Goal: Use online tool/utility: Use online tool/utility

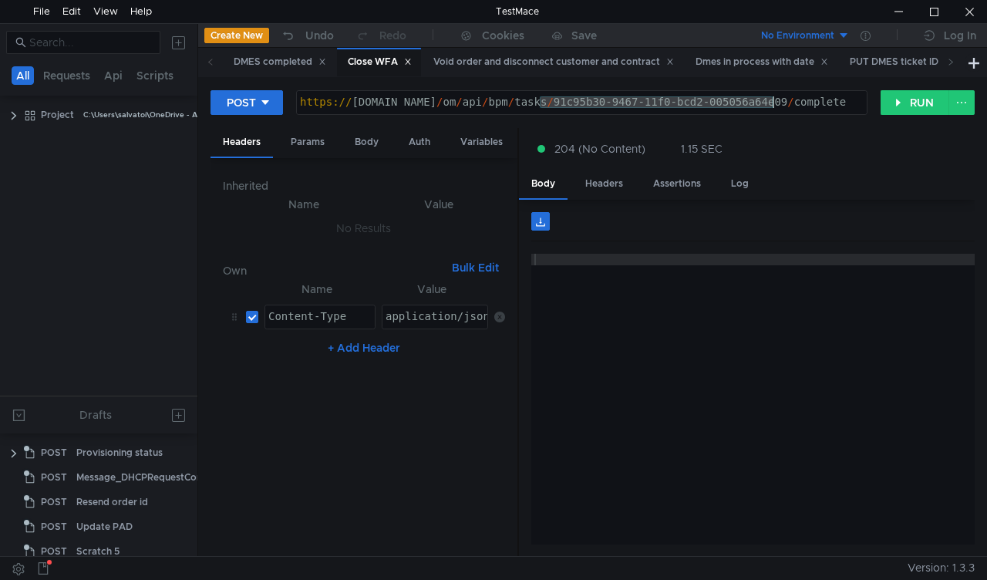
click at [770, 96] on div "https:// [DOMAIN_NAME] / om / api / bpm / tasks / 91c95b30-9467-11f0-bcd2-00505…" at bounding box center [582, 113] width 570 height 35
click at [889, 103] on button "RUN" at bounding box center [914, 102] width 69 height 25
drag, startPoint x: 542, startPoint y: 97, endPoint x: 775, endPoint y: 113, distance: 234.1
click at [775, 113] on div "https:// mbx.dfni.nl / om / api / bpm / tasks / 4985d3eb-947f-11f0-b60f-005056a…" at bounding box center [582, 113] width 570 height 35
paste textarea "5fec1461-947f-11f0-aaf1-005056a636e"
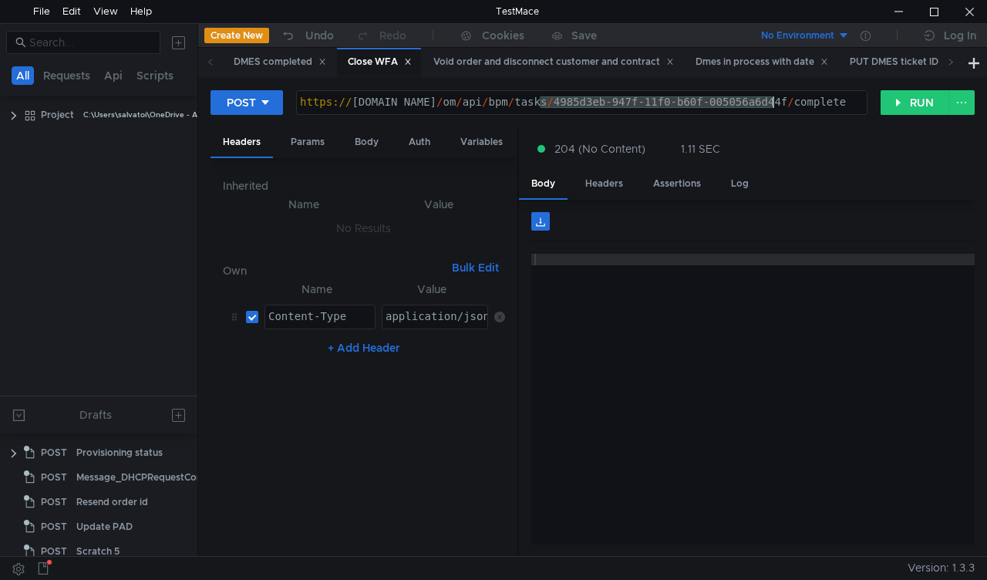
type textarea "[URL][DOMAIN_NAME]"
click at [899, 104] on button "RUN" at bounding box center [914, 102] width 69 height 25
drag, startPoint x: 540, startPoint y: 101, endPoint x: 773, endPoint y: 101, distance: 232.8
click at [773, 101] on div "https:// mbx.dfni.nl / om / api / bpm / tasks / 5fec1461-947f-11f0-aaf1-005056a…" at bounding box center [582, 113] width 570 height 35
paste textarea "8018d2db-948f-11f0-bcd2-005056a64e09"
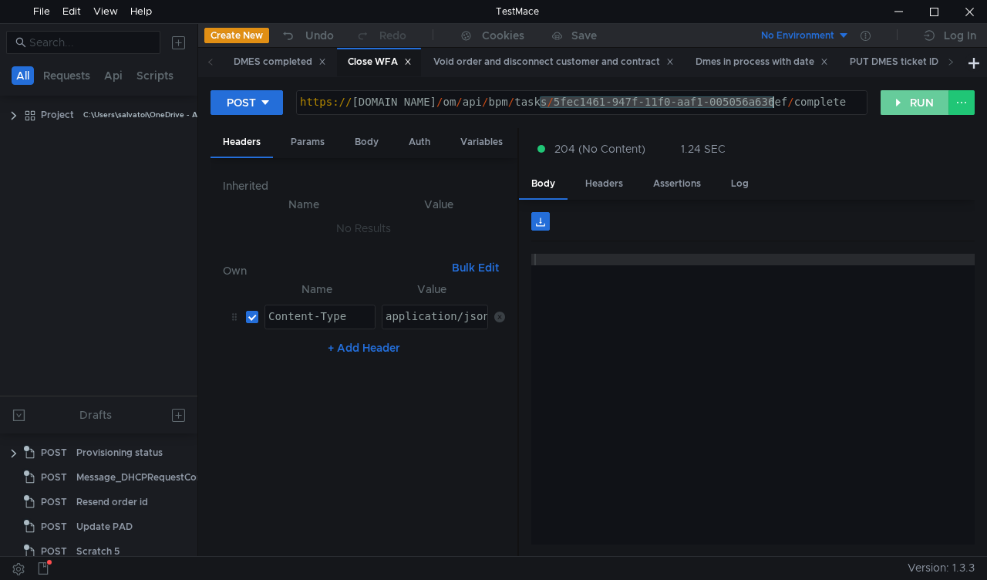
click at [896, 108] on button "RUN" at bounding box center [914, 102] width 69 height 25
drag, startPoint x: 570, startPoint y: 103, endPoint x: 772, endPoint y: 106, distance: 202.0
click at [772, 106] on div "https:// mbx.dfni.nl / om / api / bpm / tasks / 8018d2db-948f-11f0-bcd2-005056a…" at bounding box center [582, 113] width 570 height 35
paste textarea "13776b39-9490-11f0-8a04-005056a66d6a"
type textarea "[URL][DOMAIN_NAME]"
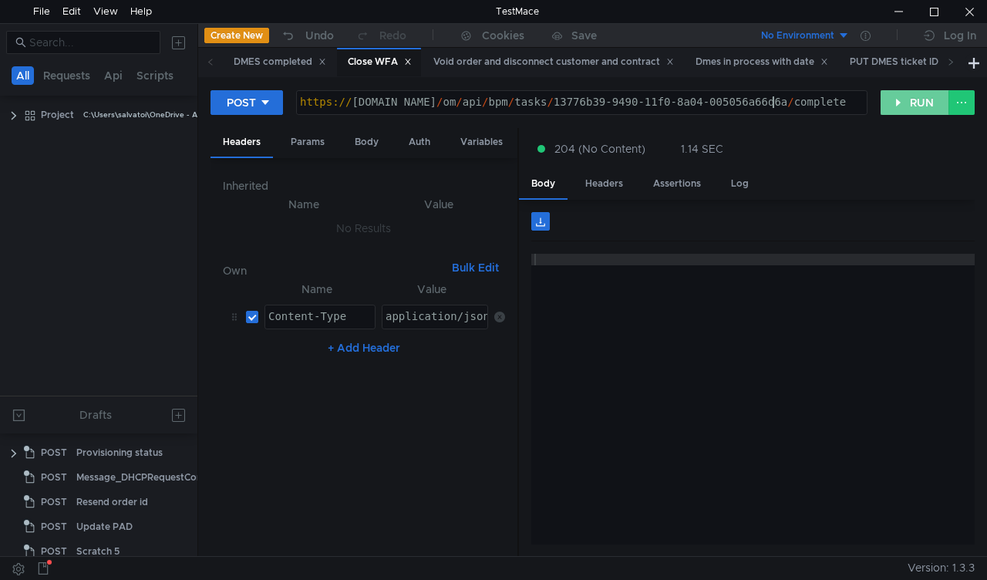
click at [896, 104] on button "RUN" at bounding box center [914, 102] width 69 height 25
